Goal: Use online tool/utility: Utilize a website feature to perform a specific function

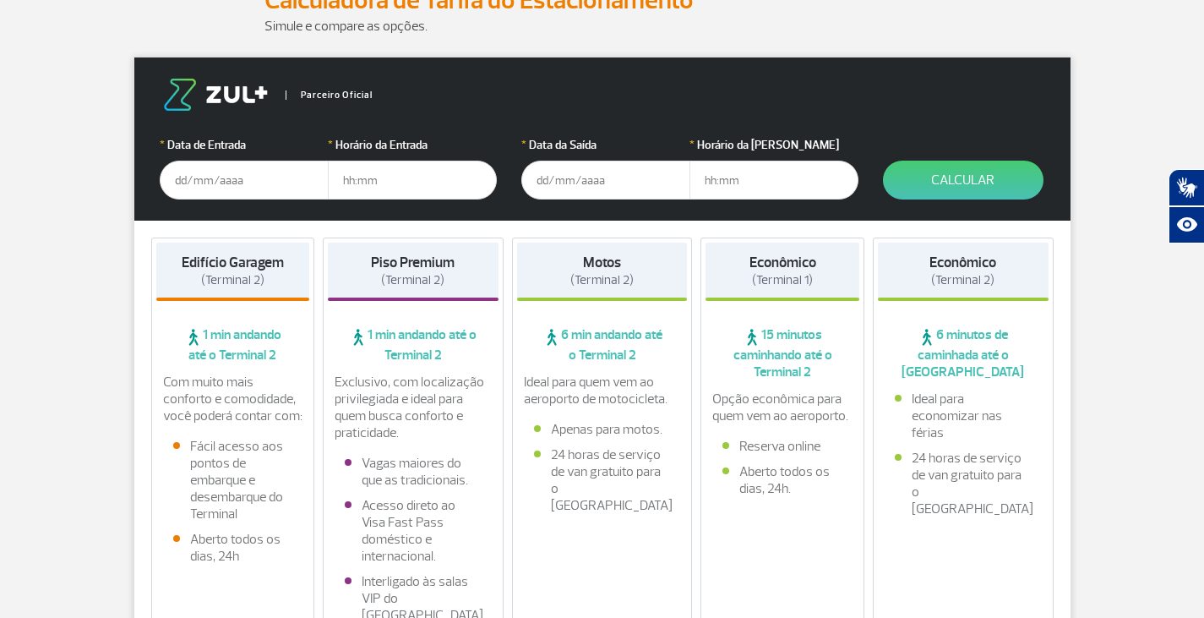
scroll to position [253, 0]
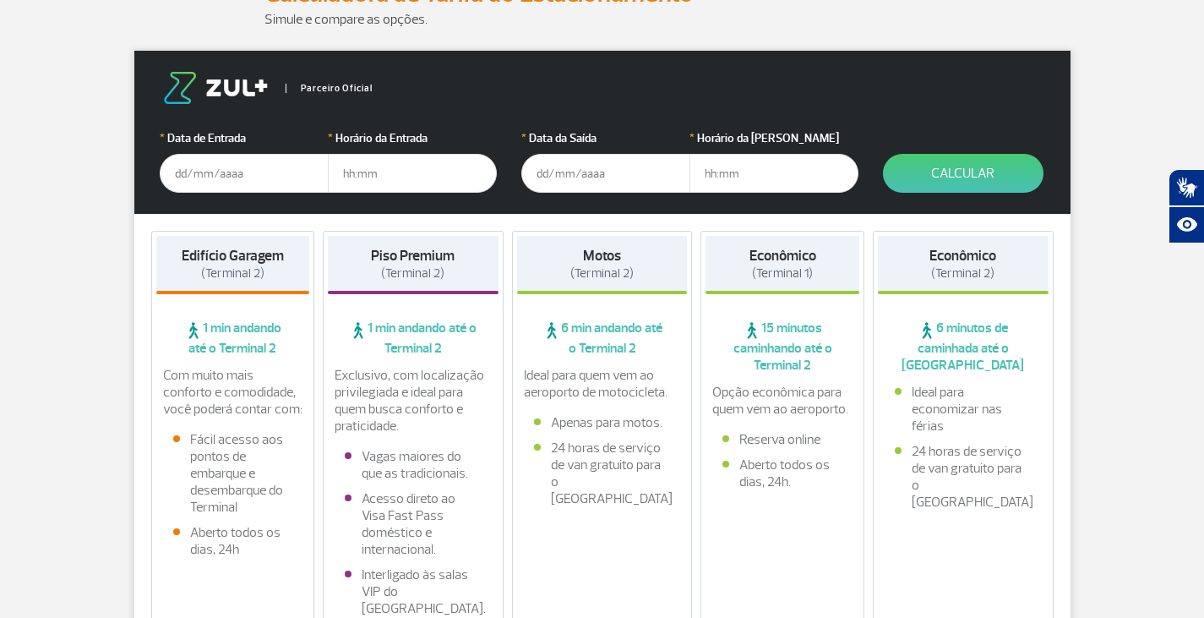
click at [226, 176] on input "text" at bounding box center [244, 173] width 169 height 39
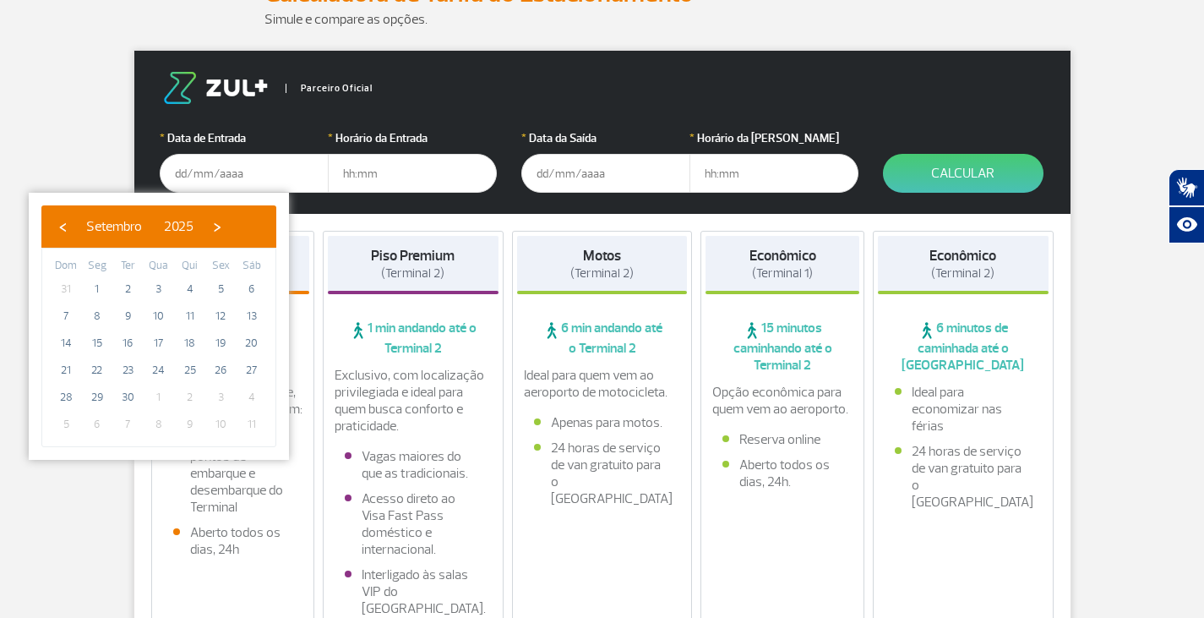
click at [246, 394] on span "4" at bounding box center [251, 397] width 27 height 27
click at [250, 396] on span "4" at bounding box center [251, 397] width 27 height 27
click at [230, 226] on span "›" at bounding box center [216, 226] width 25 height 25
click at [248, 287] on span "4" at bounding box center [251, 288] width 27 height 27
type input "[DATE]"
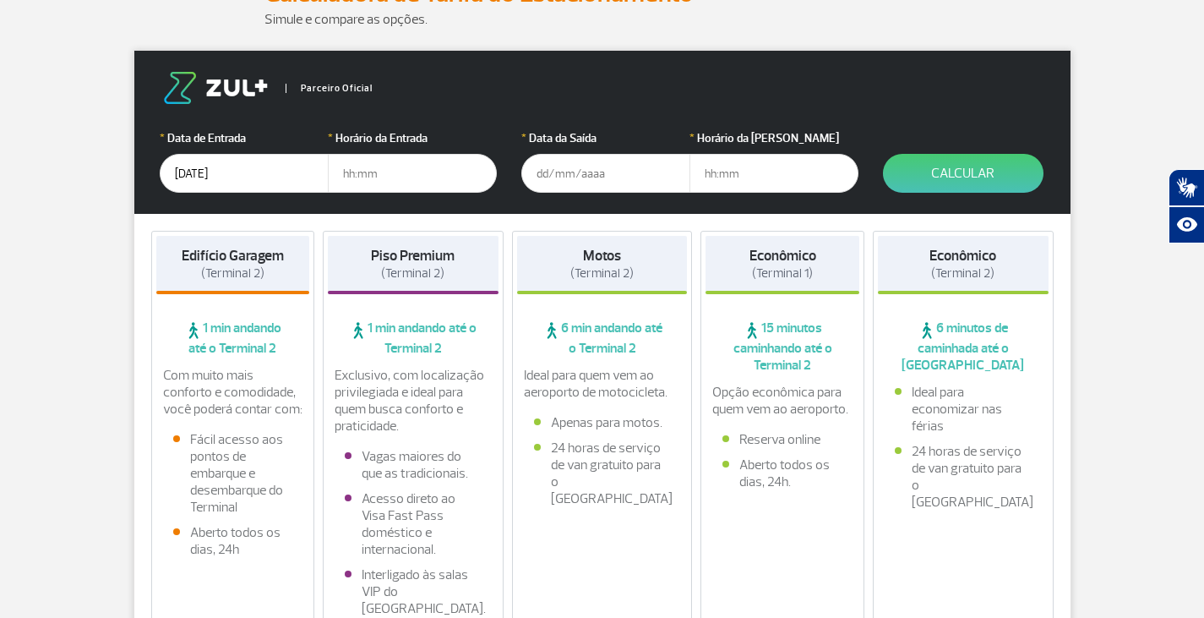
click at [363, 177] on input "text" at bounding box center [412, 173] width 169 height 39
type input "05:30"
click at [580, 171] on input "text" at bounding box center [605, 173] width 169 height 39
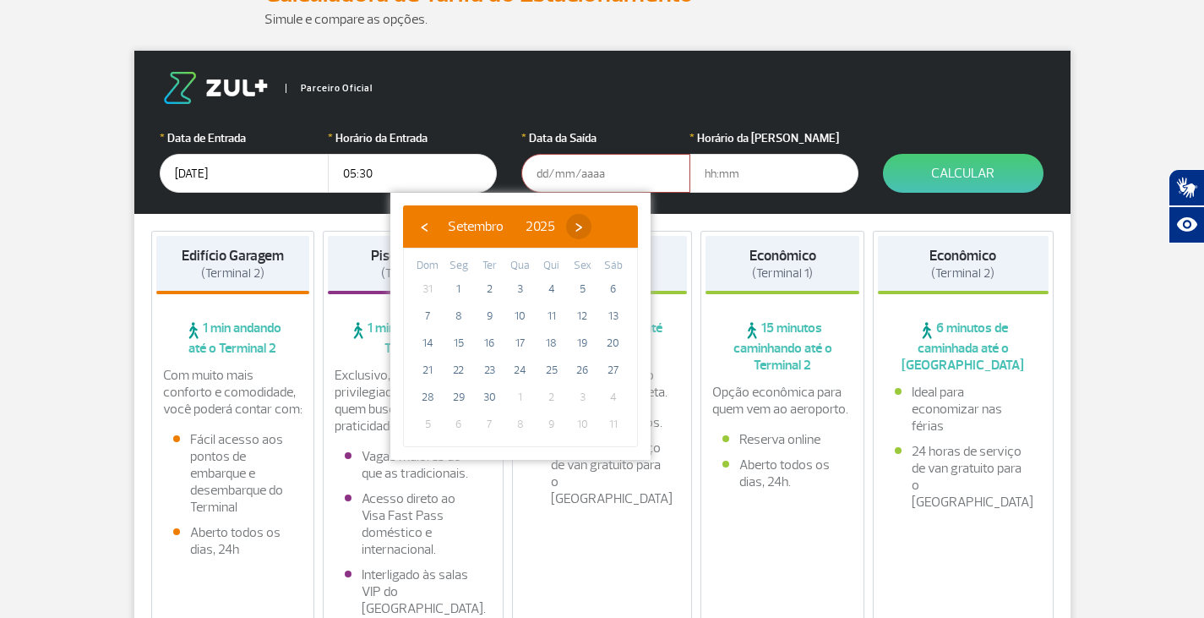
click at [591, 225] on span "›" at bounding box center [578, 226] width 25 height 25
click at [613, 316] on span "11" at bounding box center [613, 315] width 27 height 27
type input "[DATE]"
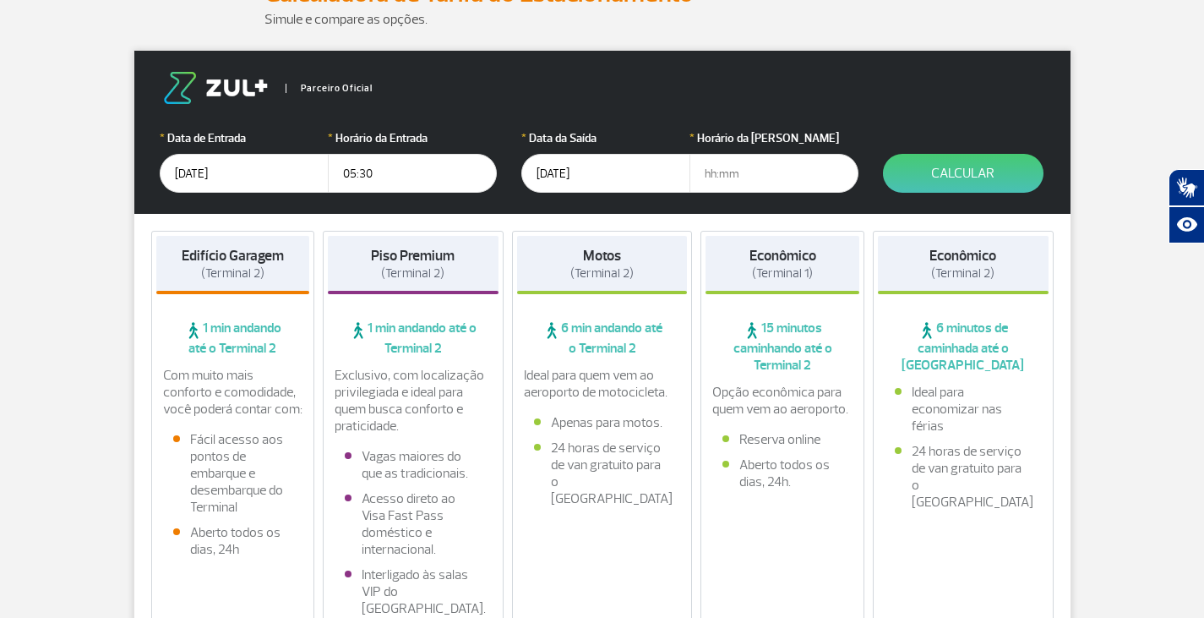
click at [743, 178] on input "text" at bounding box center [773, 173] width 169 height 39
type input "20:00"
click at [958, 167] on button "Calcular" at bounding box center [963, 173] width 161 height 39
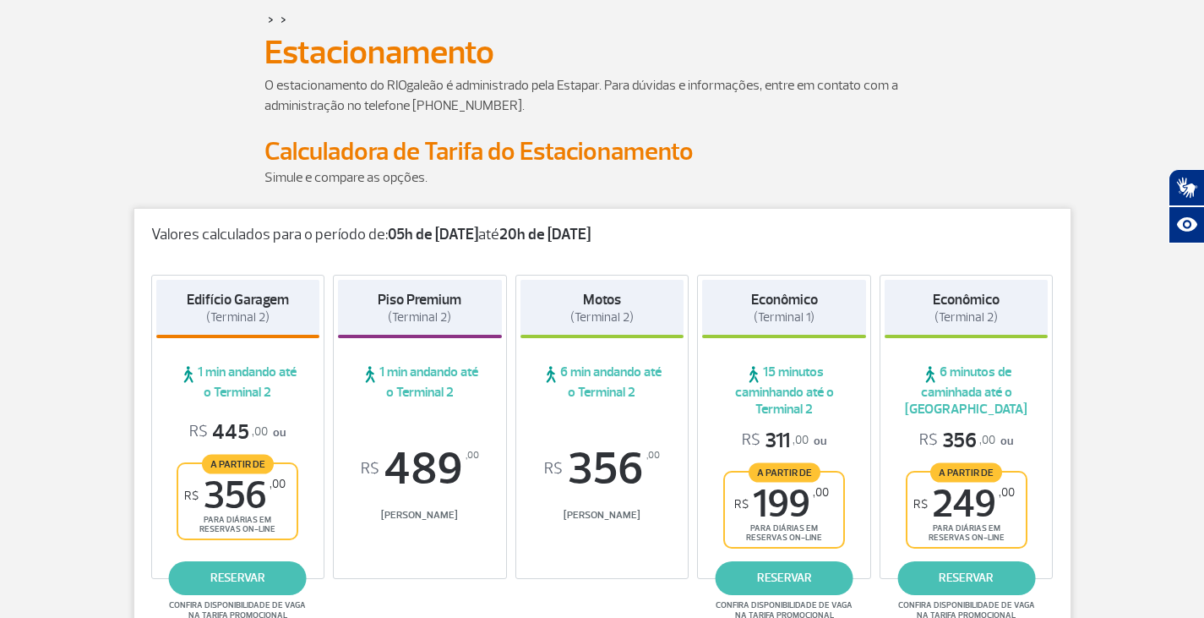
scroll to position [0, 0]
